Goal: Navigation & Orientation: Find specific page/section

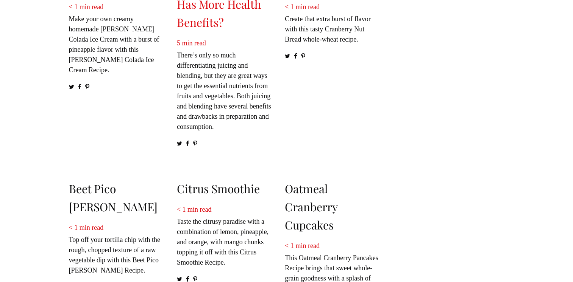
scroll to position [1136, 0]
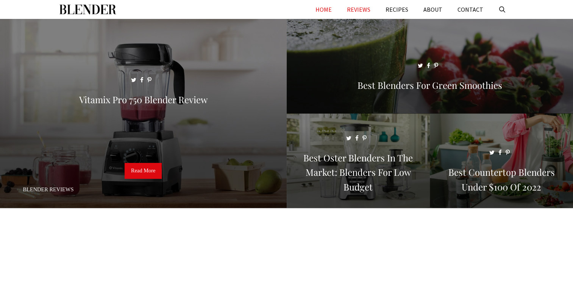
click at [290, 13] on link "REVIEWS" at bounding box center [358, 9] width 39 height 19
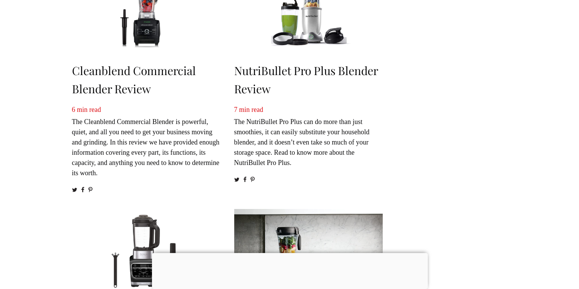
scroll to position [379, 0]
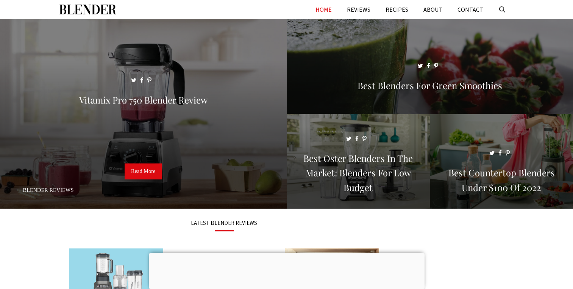
scroll to position [1136, 0]
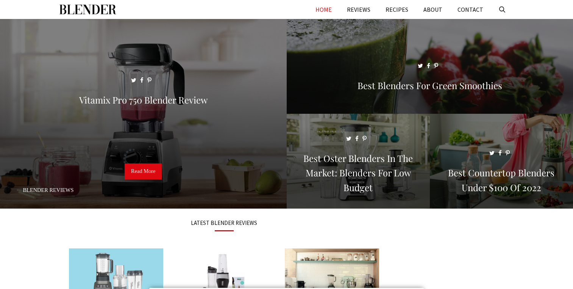
scroll to position [1067, 0]
